Goal: Task Accomplishment & Management: Use online tool/utility

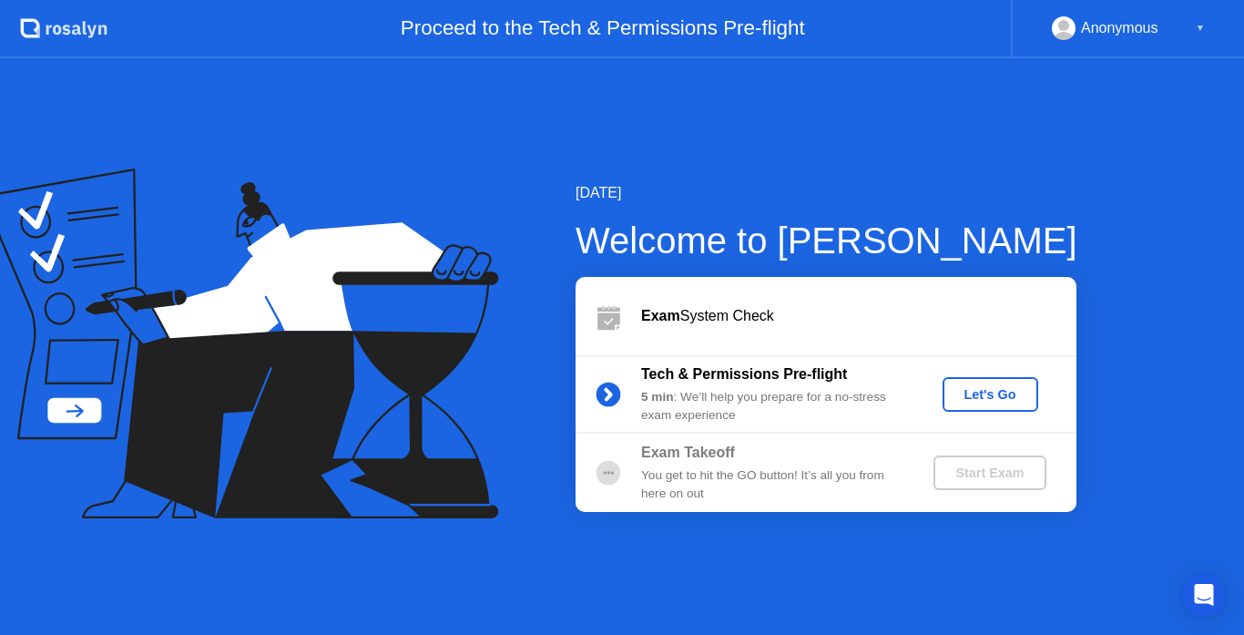
click at [1017, 398] on div "Let's Go" at bounding box center [990, 394] width 81 height 15
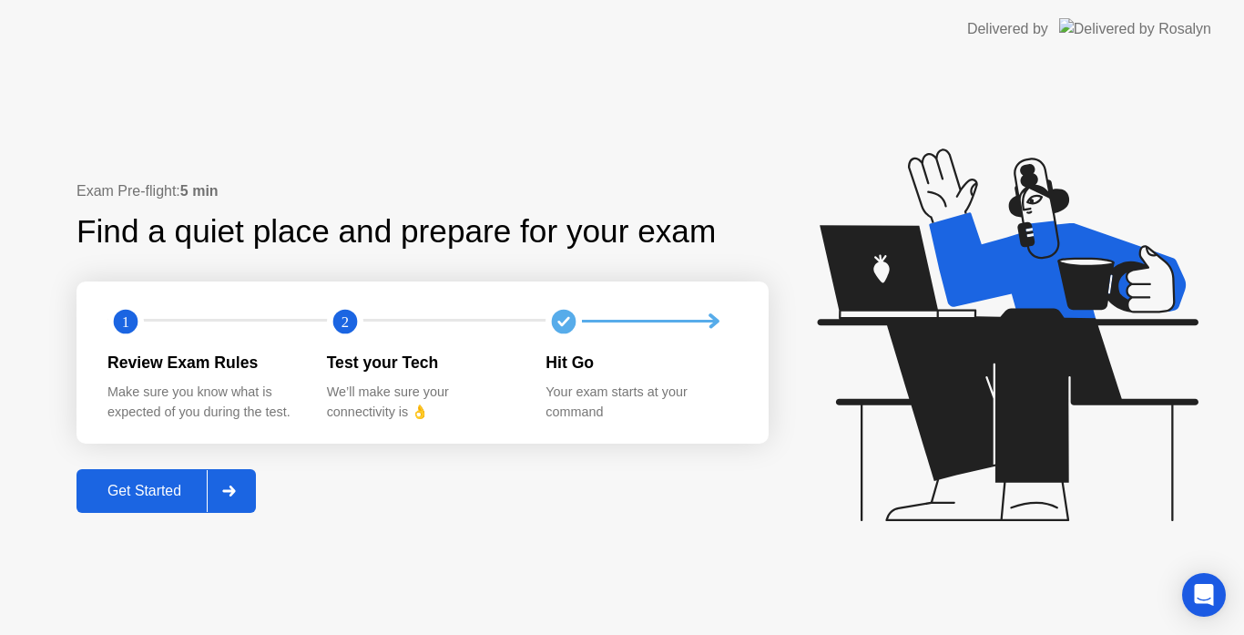
click at [217, 487] on div at bounding box center [229, 491] width 44 height 42
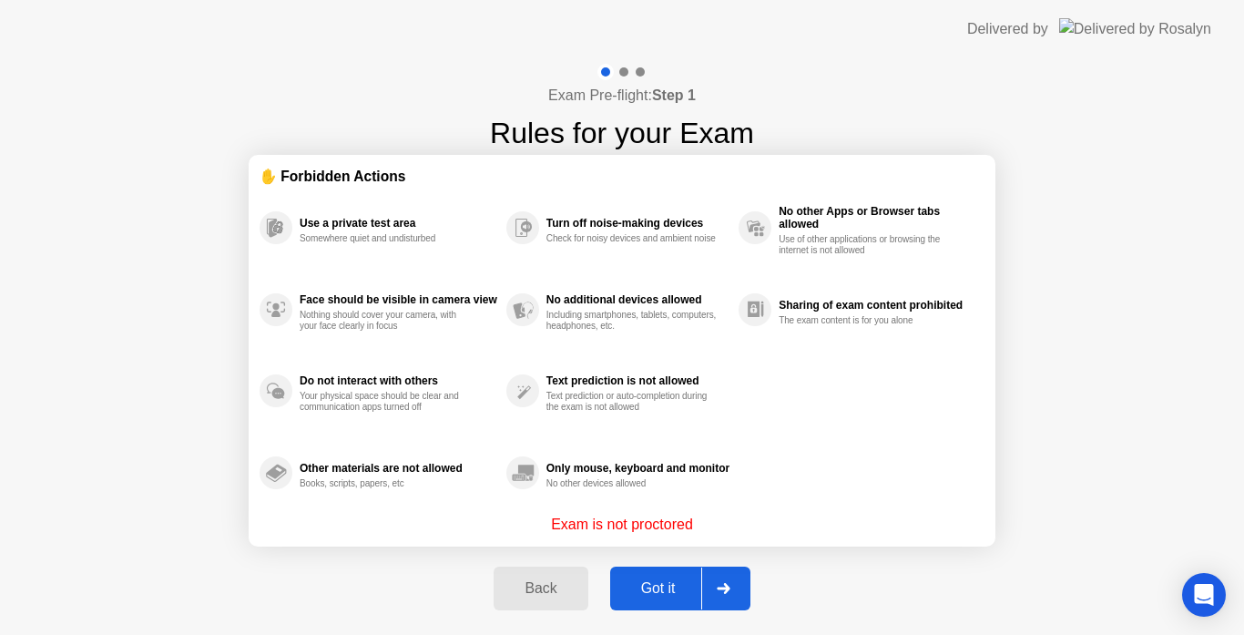
click at [738, 587] on div at bounding box center [723, 588] width 44 height 42
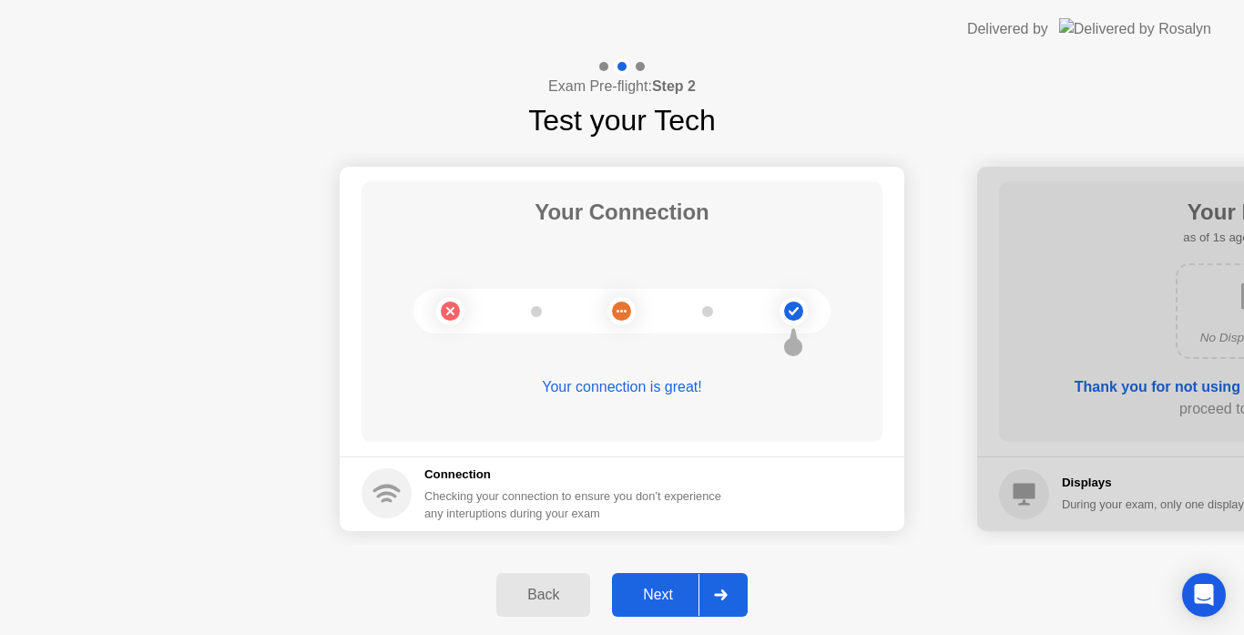
click at [741, 594] on div at bounding box center [721, 595] width 44 height 42
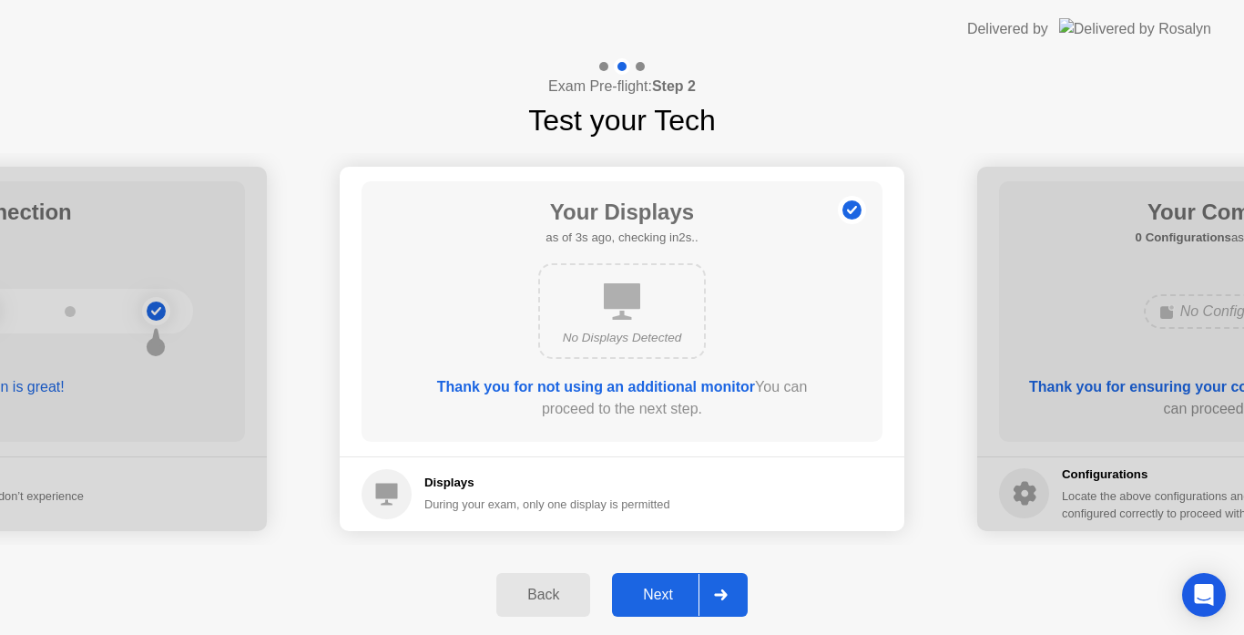
click at [734, 593] on div at bounding box center [721, 595] width 44 height 42
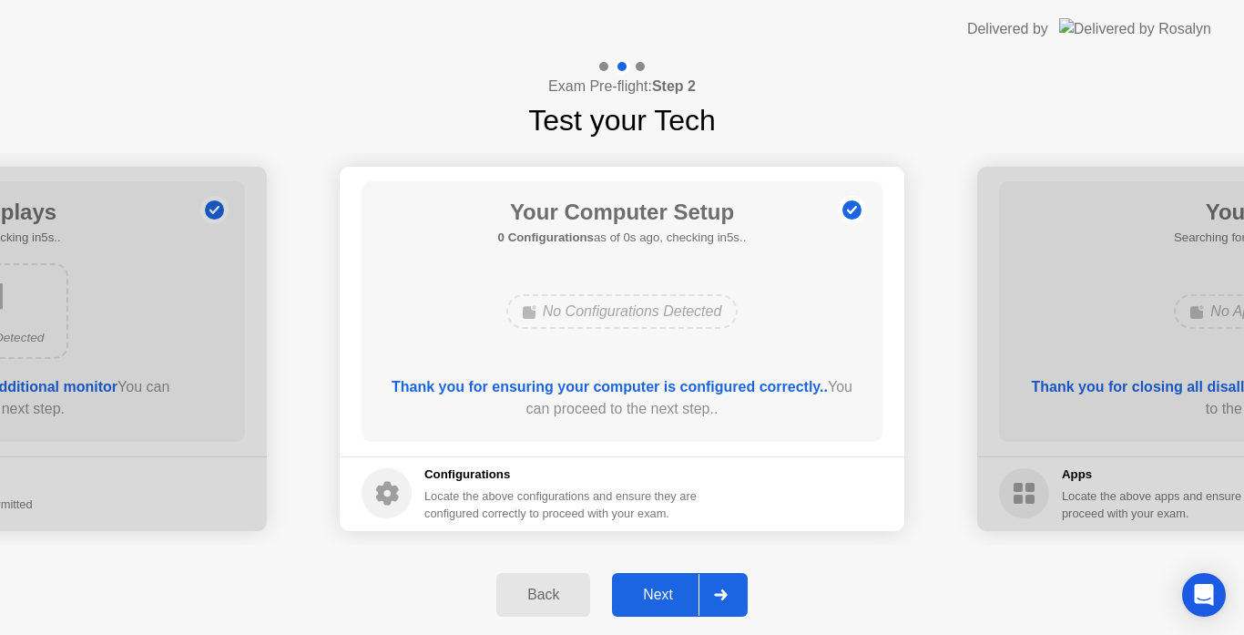
click at [735, 593] on div at bounding box center [721, 595] width 44 height 42
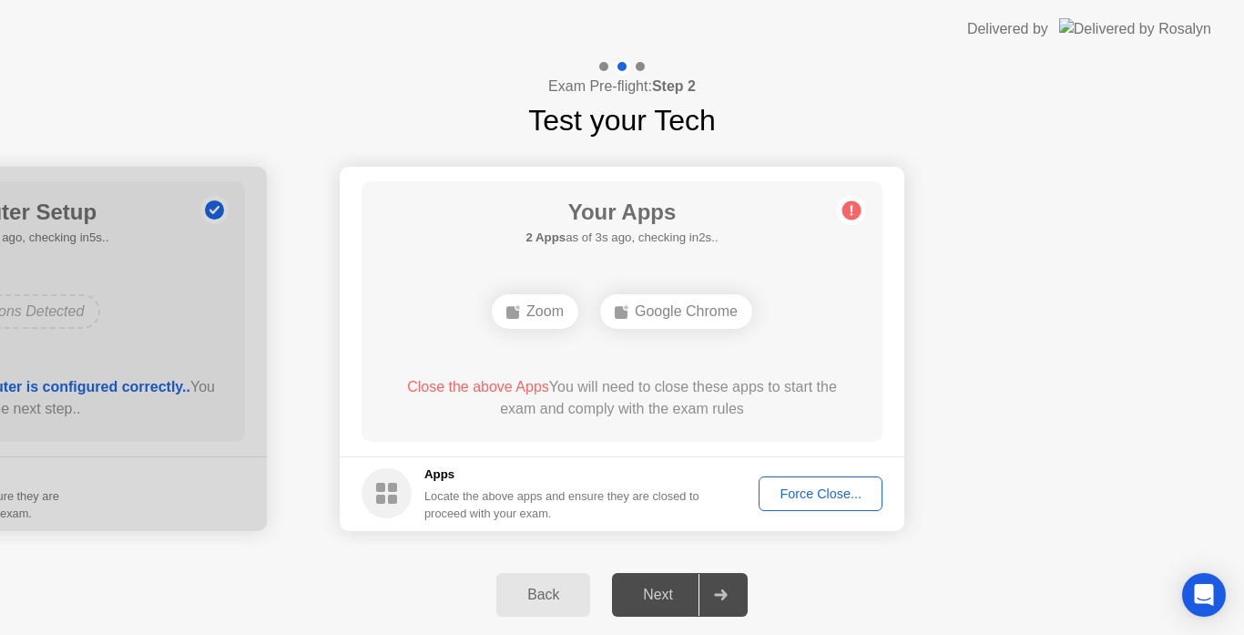
click at [793, 506] on button "Force Close..." at bounding box center [821, 493] width 124 height 35
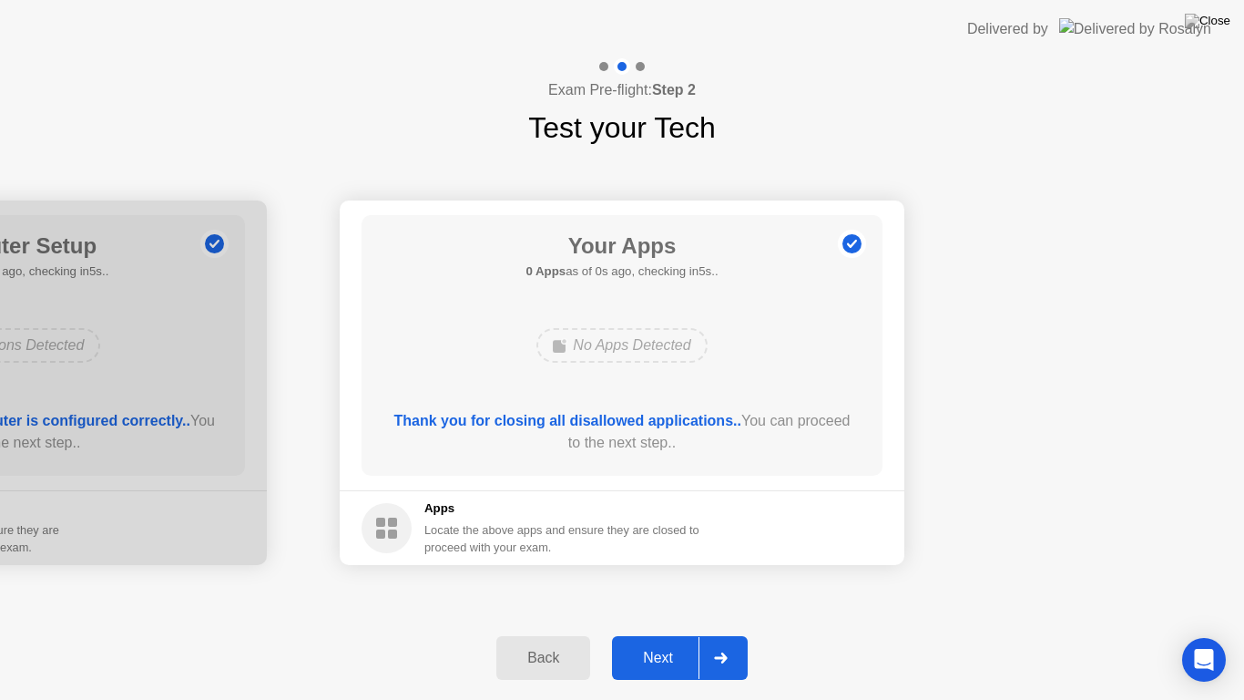
click at [729, 634] on div at bounding box center [721, 658] width 44 height 42
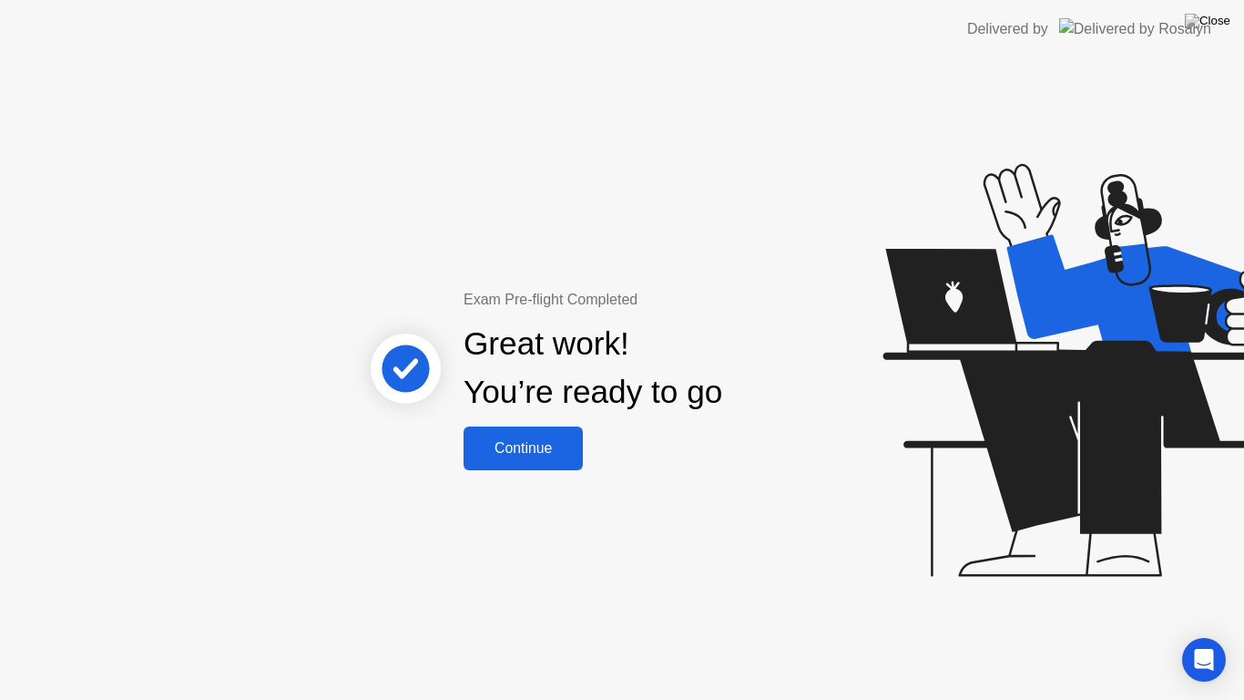
click at [551, 461] on button "Continue" at bounding box center [523, 448] width 119 height 44
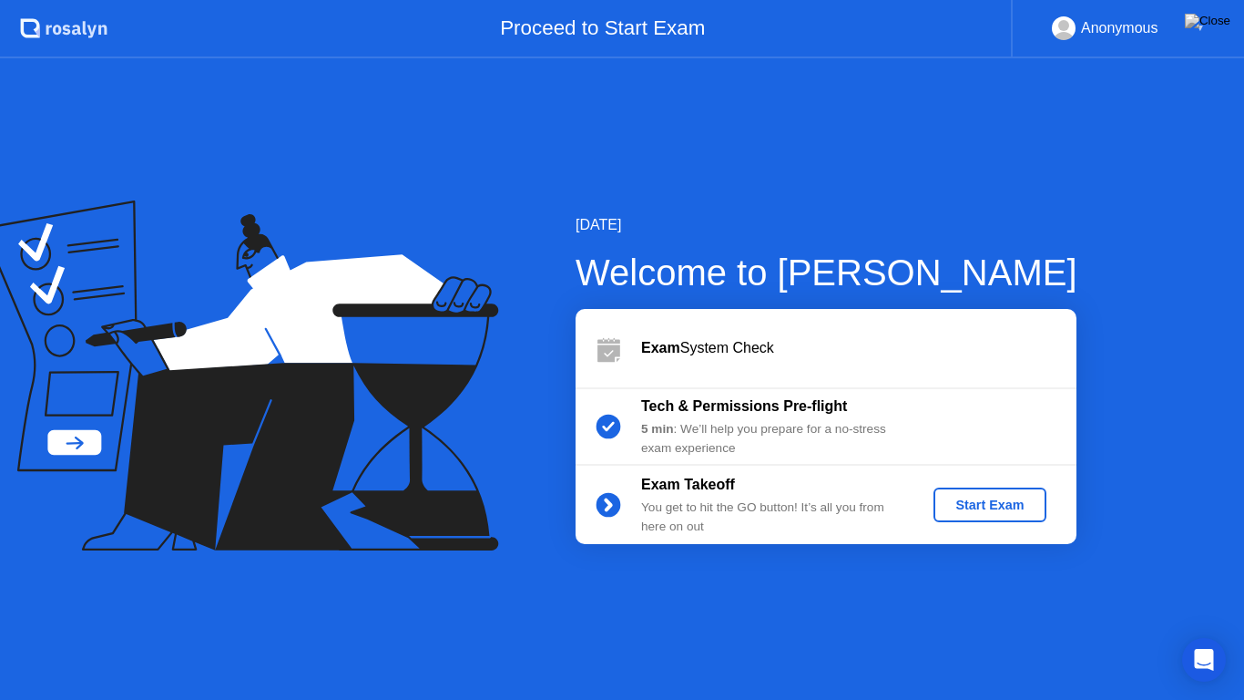
click at [996, 507] on div "Start Exam" at bounding box center [989, 504] width 97 height 15
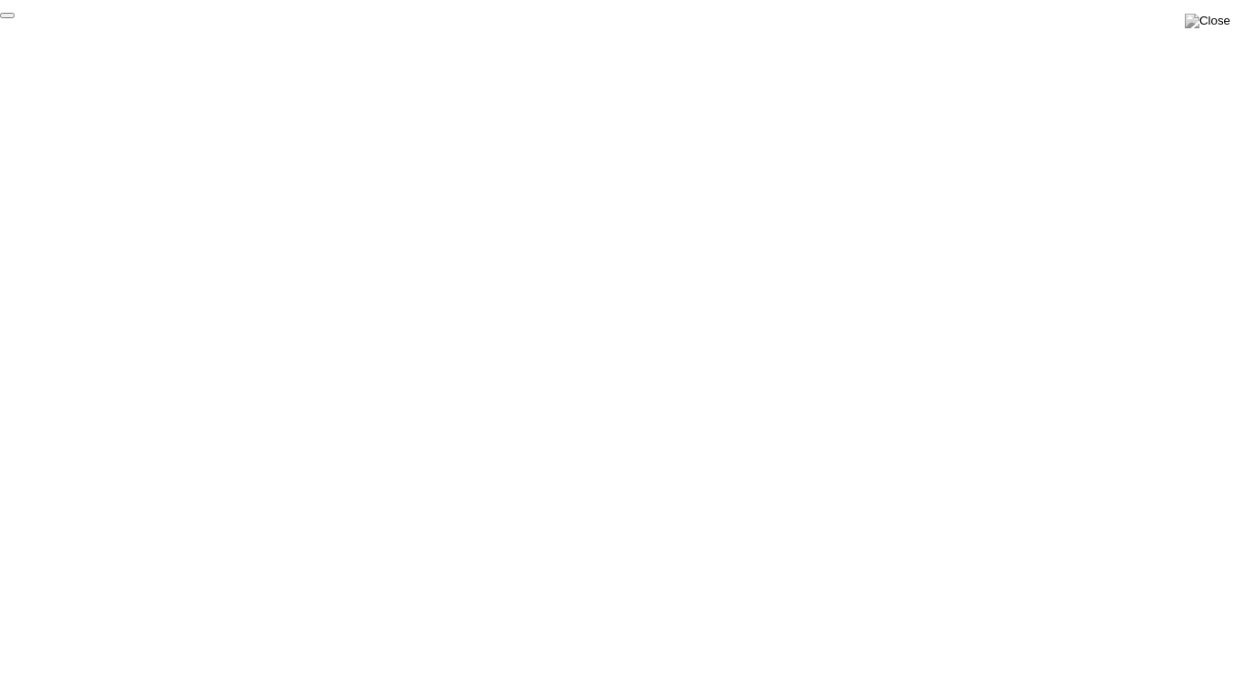
click at [15, 18] on button "End Proctoring Session" at bounding box center [7, 15] width 15 height 5
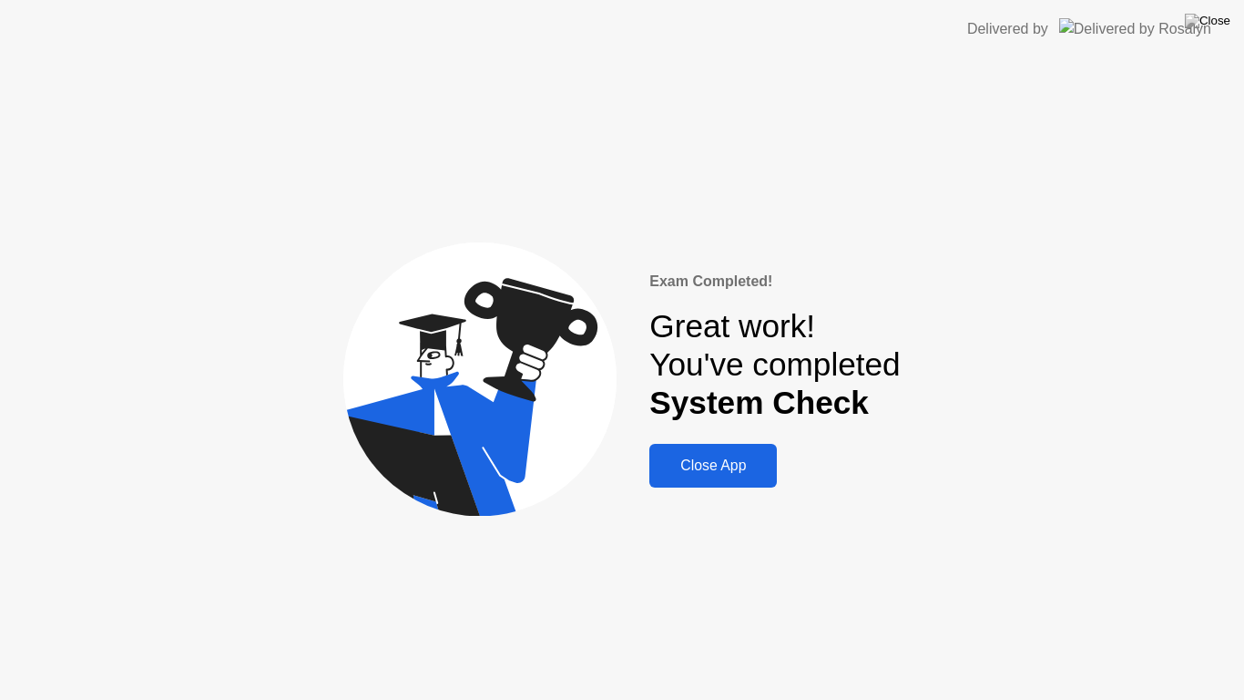
click at [716, 480] on button "Close App" at bounding box center [713, 466] width 128 height 44
